Goal: Task Accomplishment & Management: Use online tool/utility

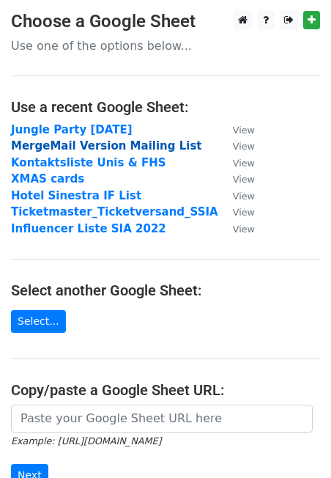
click at [67, 144] on strong "MergeMail Version Mailing List" at bounding box center [106, 145] width 191 height 13
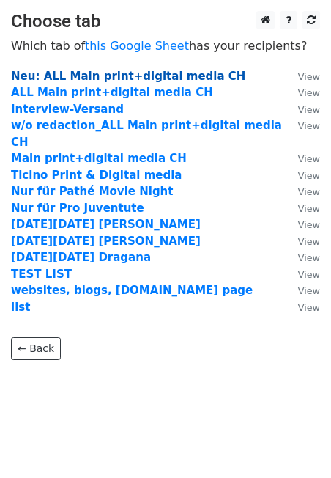
click at [56, 76] on strong "Neu: ALL Main print+digital media CH" at bounding box center [128, 76] width 234 height 13
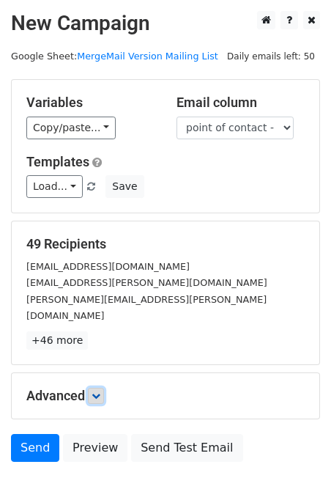
click at [100, 391] on icon at bounding box center [96, 395] width 9 height 9
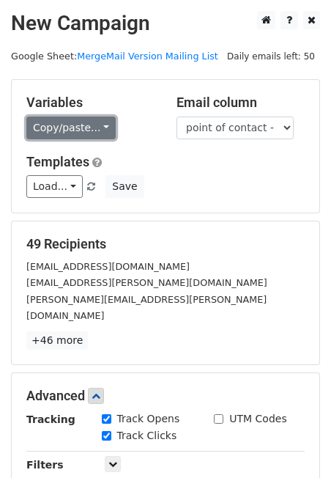
click at [92, 125] on link "Copy/paste..." at bounding box center [70, 128] width 89 height 23
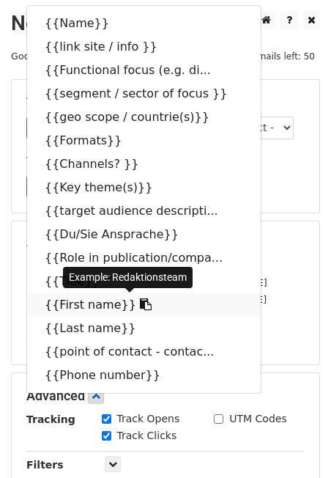
click at [140, 303] on icon at bounding box center [146, 304] width 12 height 12
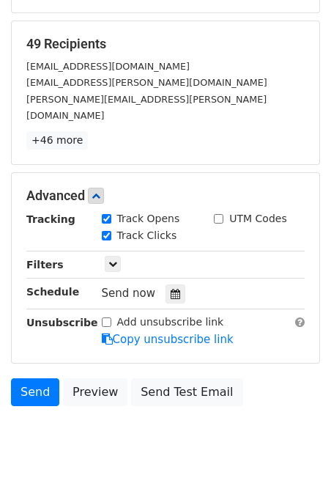
scroll to position [204, 0]
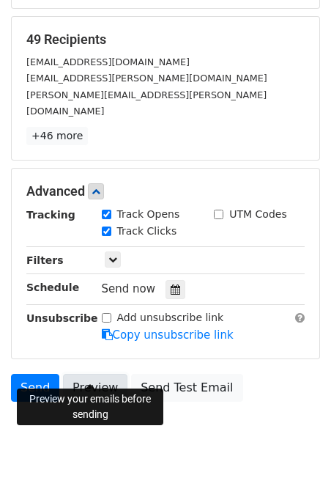
click at [98, 374] on link "Preview" at bounding box center [95, 388] width 64 height 28
click at [99, 376] on link "Preview" at bounding box center [95, 388] width 64 height 28
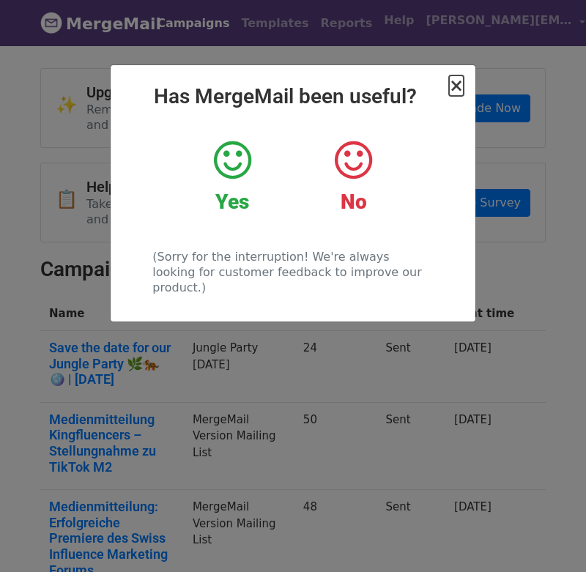
click at [457, 89] on span "×" at bounding box center [456, 85] width 15 height 21
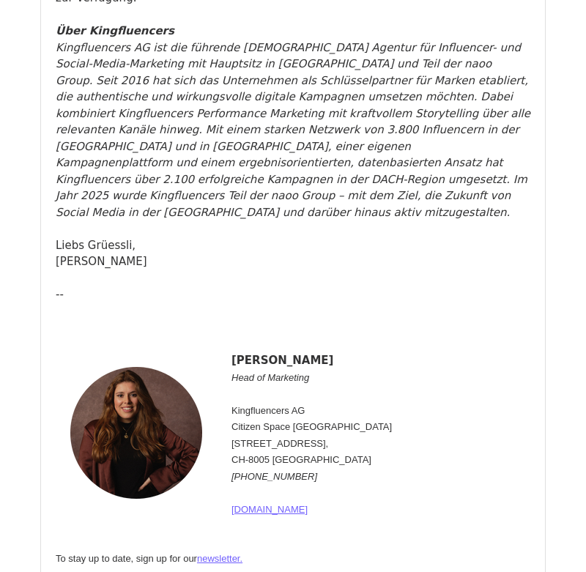
scroll to position [62701, 0]
